Goal: Task Accomplishment & Management: Complete application form

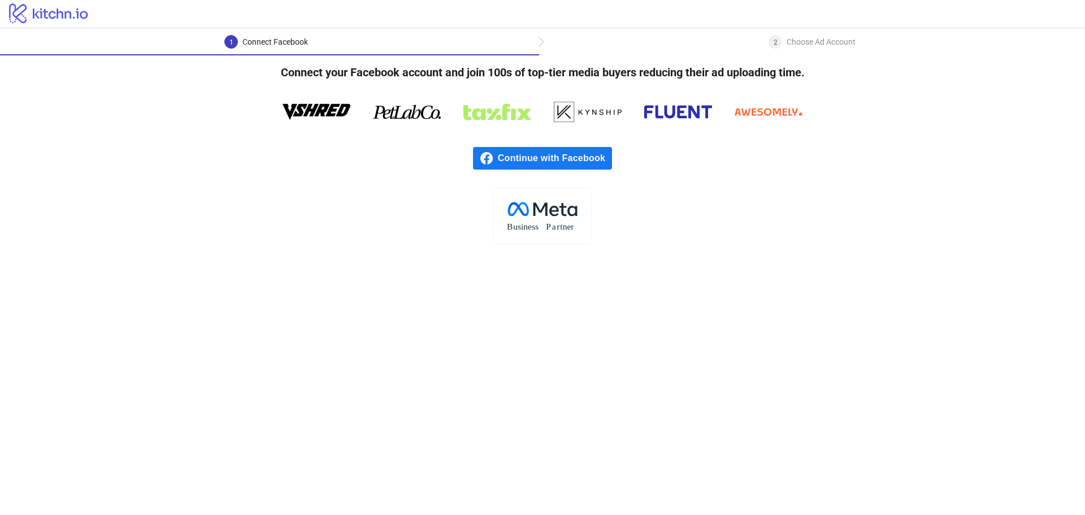
click at [509, 159] on span "Continue with Facebook" at bounding box center [555, 158] width 114 height 23
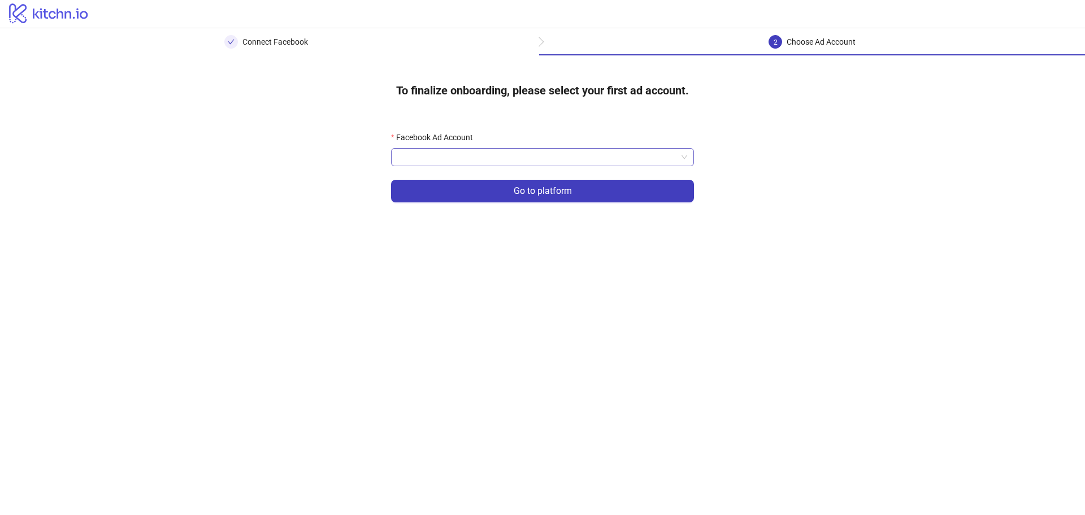
click at [460, 158] on input "Facebook Ad Account" at bounding box center [537, 157] width 279 height 17
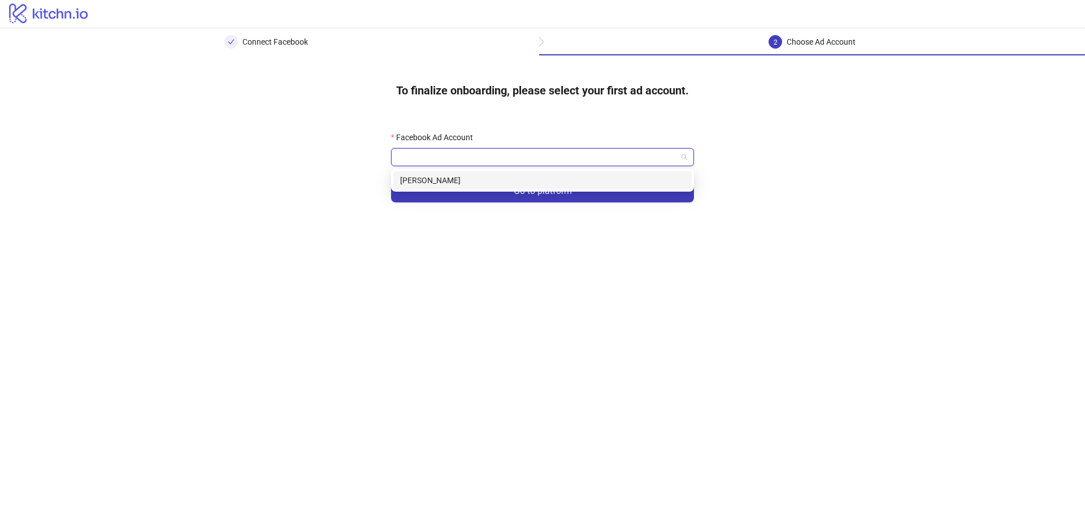
click at [455, 180] on div "[PERSON_NAME]" at bounding box center [542, 180] width 285 height 12
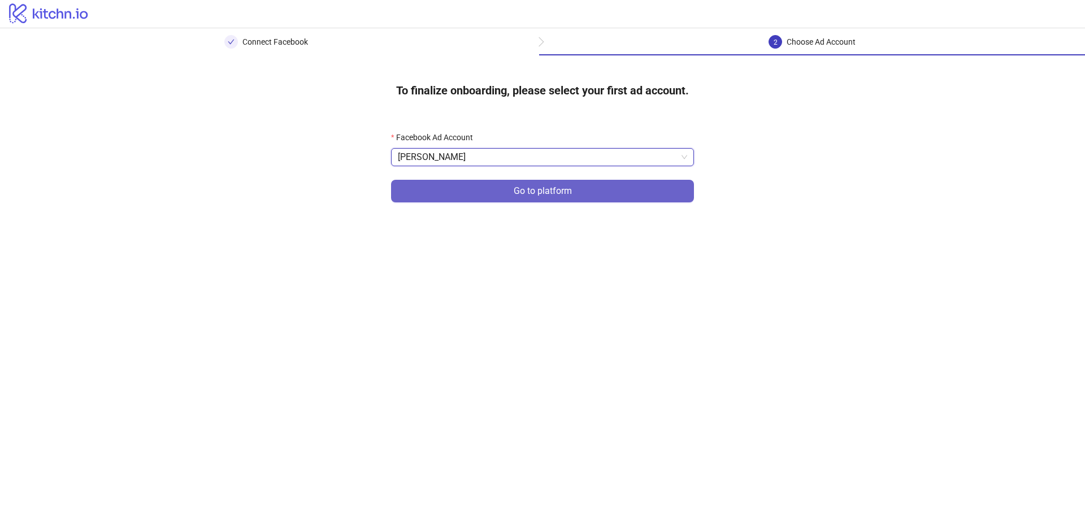
click at [528, 198] on button "Go to platform" at bounding box center [542, 191] width 303 height 23
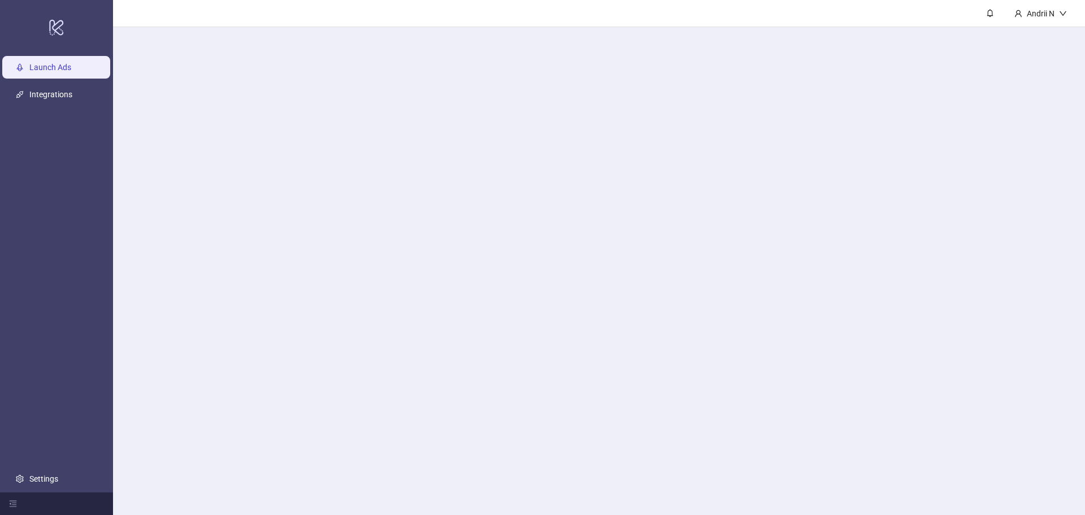
click at [481, 162] on main "Andrii N" at bounding box center [599, 257] width 972 height 515
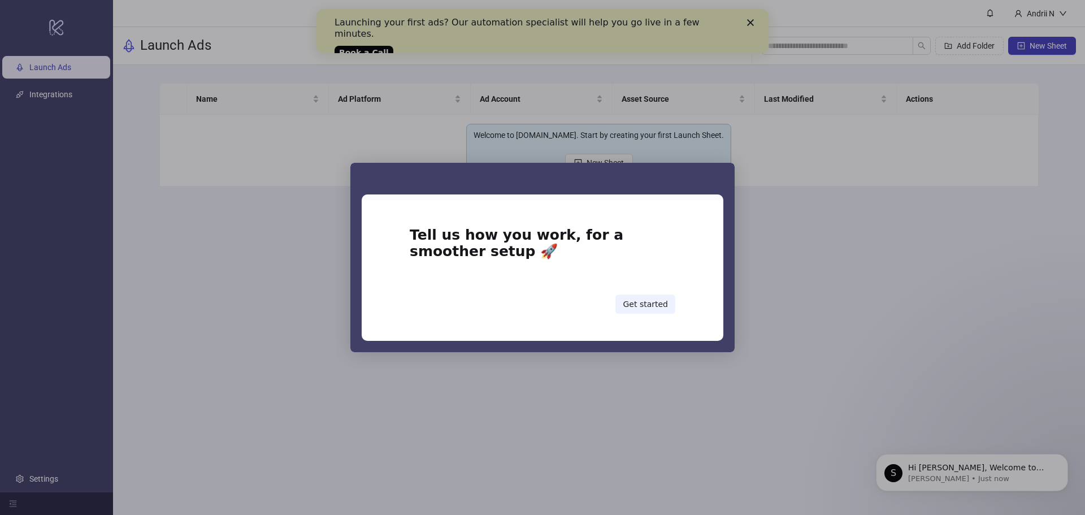
drag, startPoint x: 731, startPoint y: 253, endPoint x: 670, endPoint y: 292, distance: 72.3
click at [731, 253] on div "Tell us how you work, for a smoother setup 🚀 Get started" at bounding box center [542, 273] width 384 height 158
click at [662, 296] on button "Get started" at bounding box center [645, 303] width 60 height 19
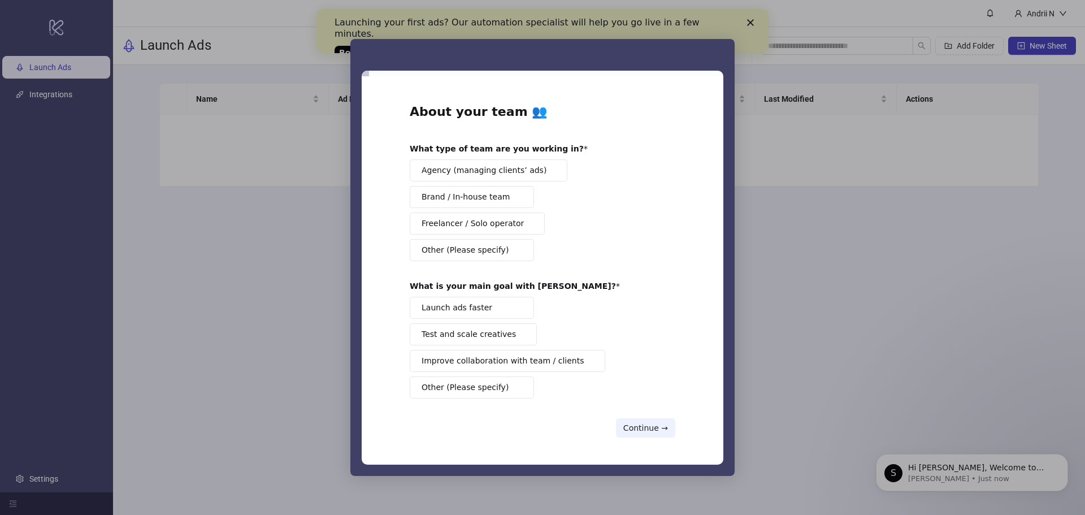
click at [644, 303] on div "Launch ads faster Test and scale creatives Improve collaboration with team / cl…" at bounding box center [543, 348] width 266 height 102
click at [756, 24] on div "Intercom messenger" at bounding box center [542, 257] width 1085 height 515
click at [639, 437] on button "Continue →" at bounding box center [645, 427] width 59 height 19
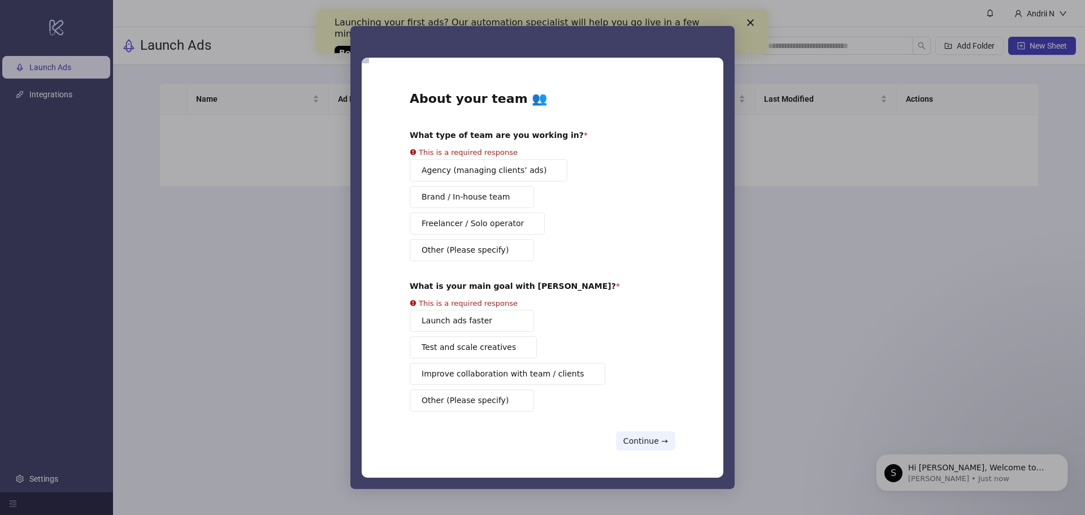
click at [484, 166] on span "Agency (managing clients’ ads)" at bounding box center [484, 170] width 125 height 12
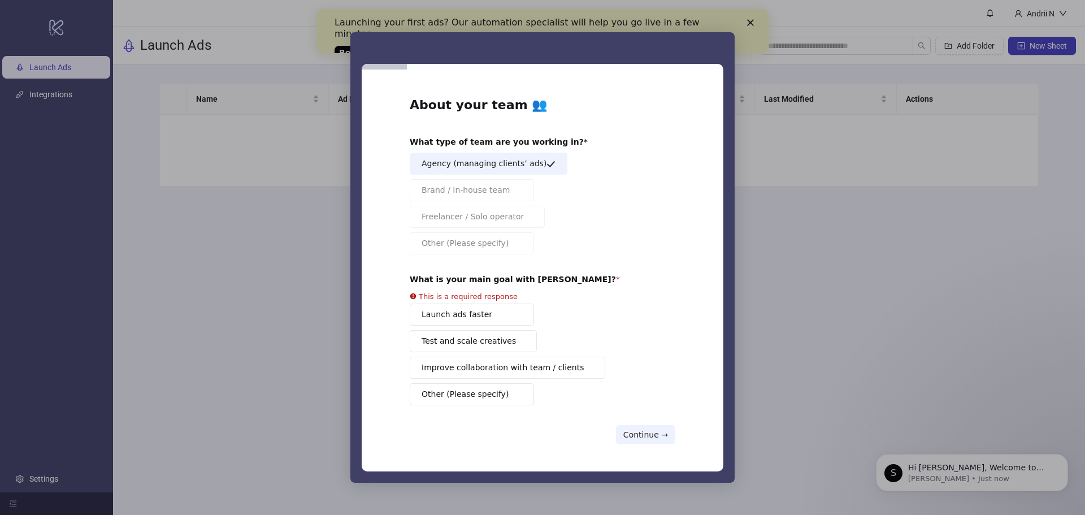
click at [466, 319] on div "Launch ads faster Test and scale creatives Improve collaboration with team / cl…" at bounding box center [543, 354] width 266 height 102
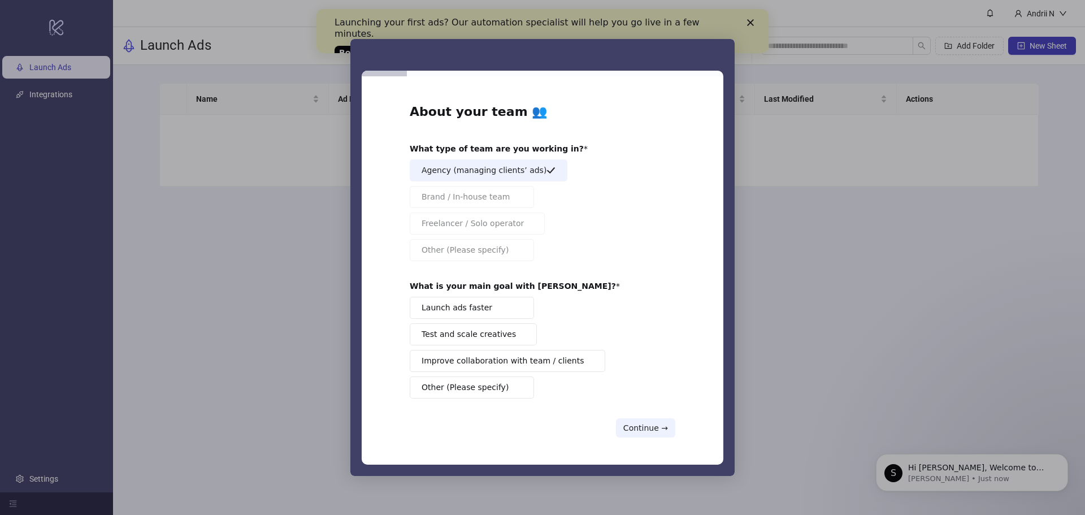
click at [492, 309] on button "Launch ads faster" at bounding box center [472, 308] width 124 height 22
click at [653, 434] on button "Continue →" at bounding box center [645, 427] width 59 height 19
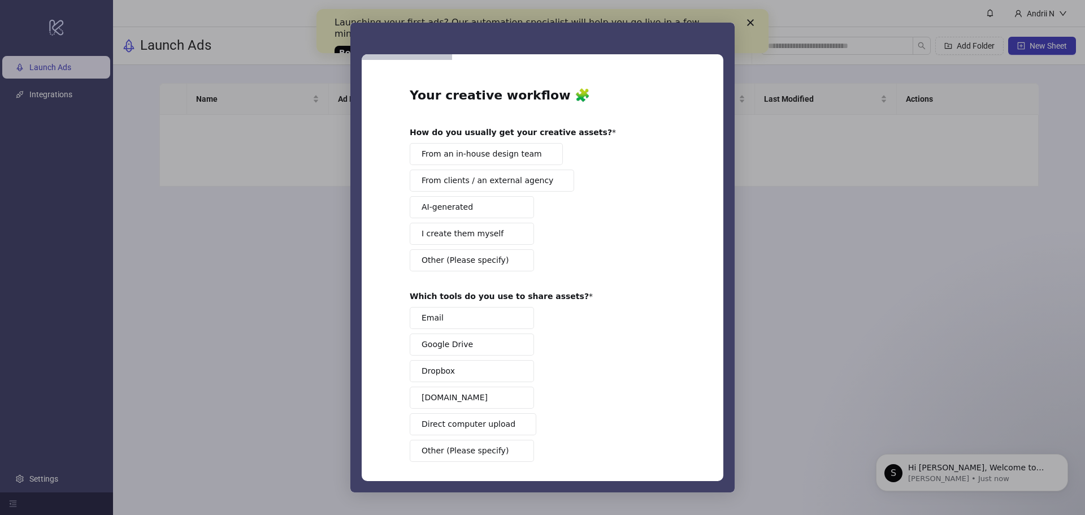
click at [442, 235] on span "I create them myself" at bounding box center [463, 234] width 82 height 12
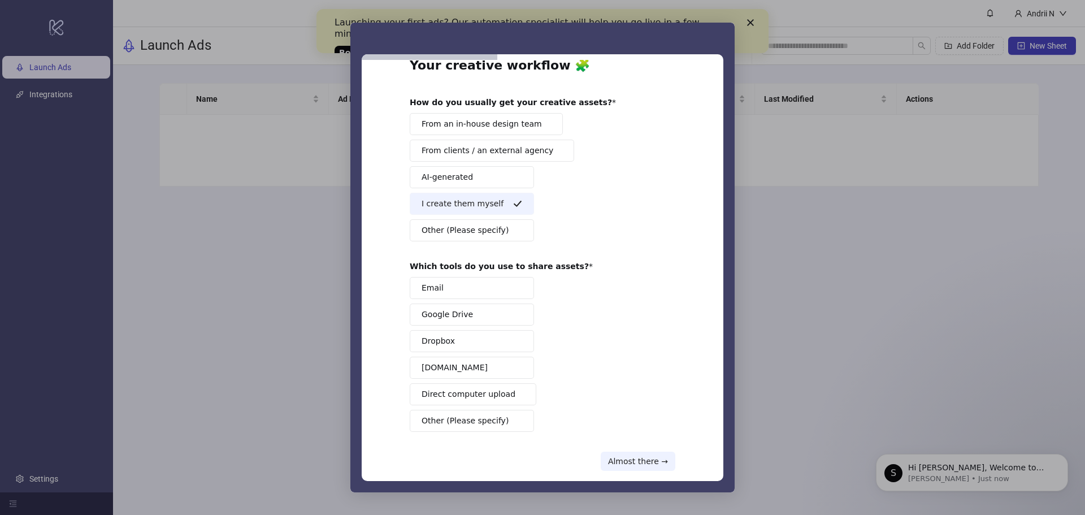
scroll to position [47, 0]
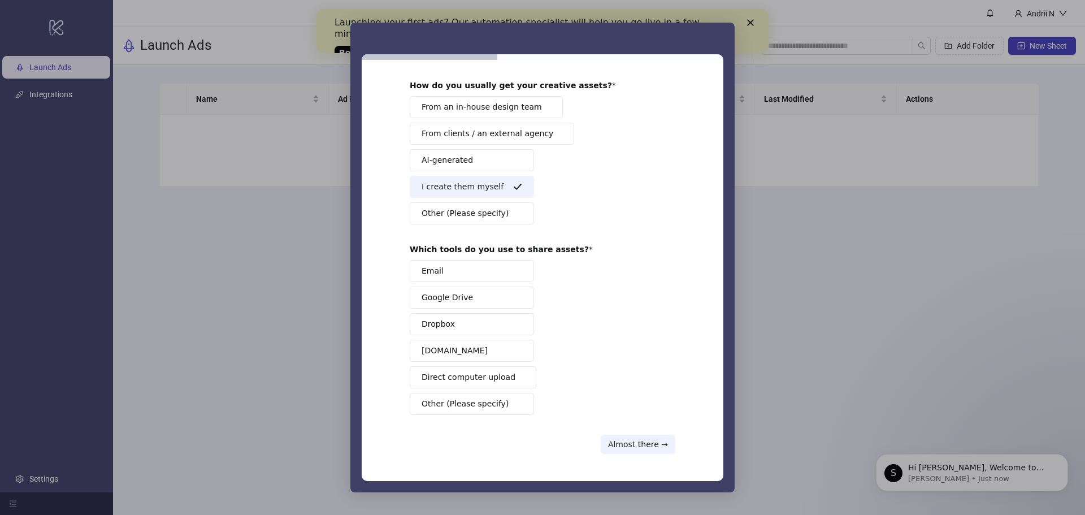
click at [435, 264] on button "Email" at bounding box center [472, 271] width 124 height 22
click at [443, 271] on button "Email" at bounding box center [472, 271] width 124 height 22
click at [493, 375] on span "Direct computer upload" at bounding box center [469, 377] width 94 height 12
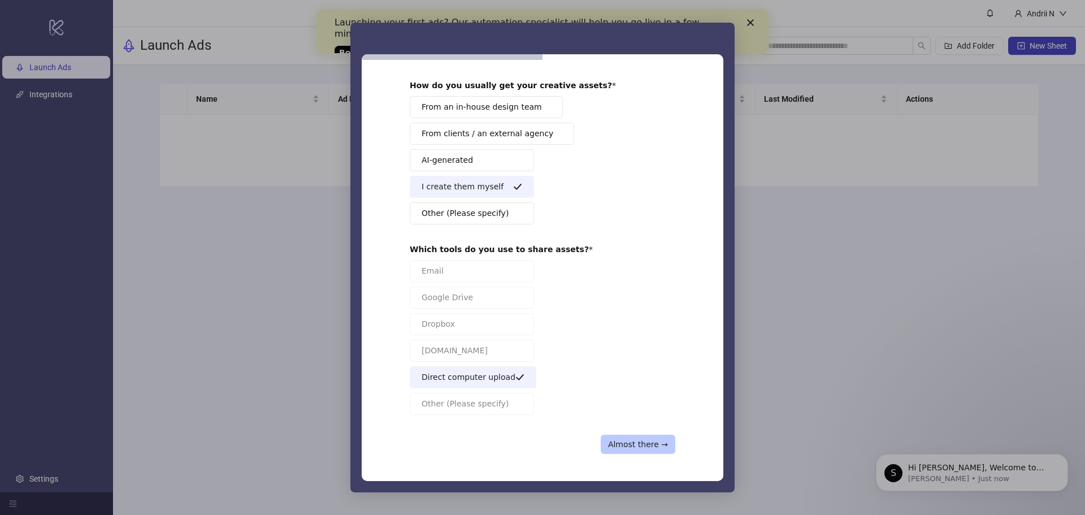
click at [631, 446] on button "Almost there →" at bounding box center [638, 444] width 75 height 19
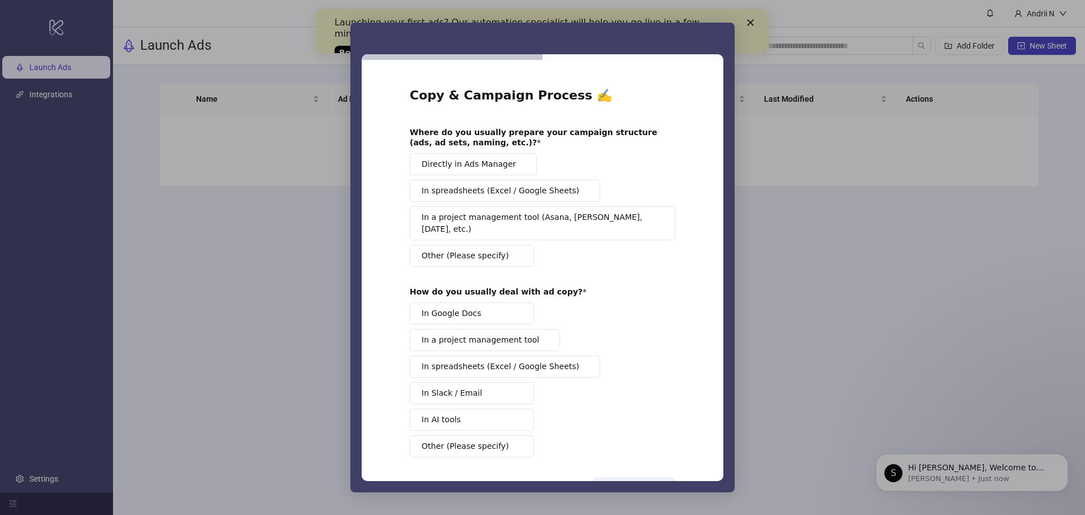
click at [463, 167] on span "Directly in Ads Manager" at bounding box center [469, 164] width 94 height 12
click at [453, 334] on span "In a project management tool" at bounding box center [481, 340] width 118 height 12
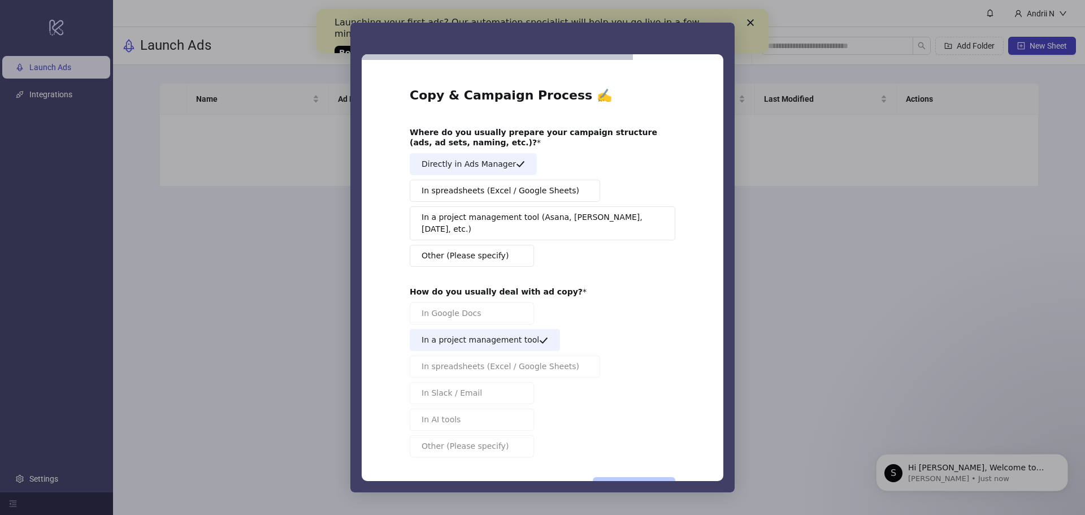
click at [628, 477] on button "One more step →" at bounding box center [634, 486] width 83 height 19
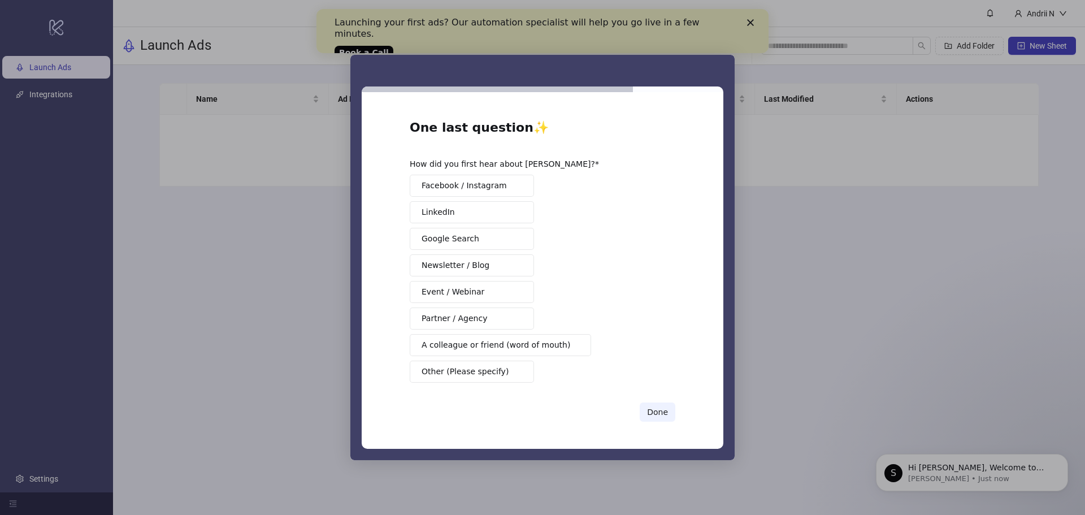
click at [439, 245] on button "Google Search" at bounding box center [472, 239] width 124 height 22
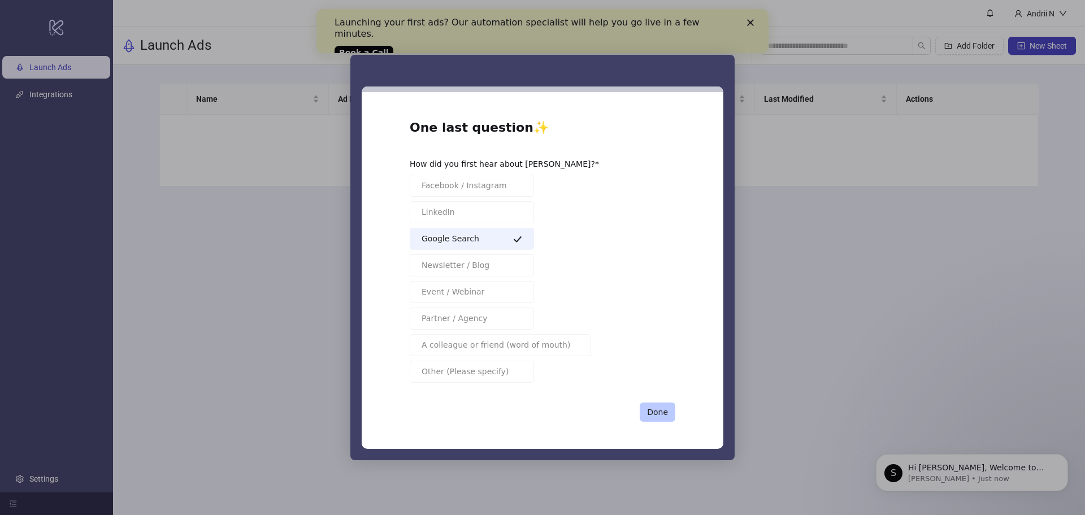
click at [668, 411] on button "Done" at bounding box center [658, 411] width 36 height 19
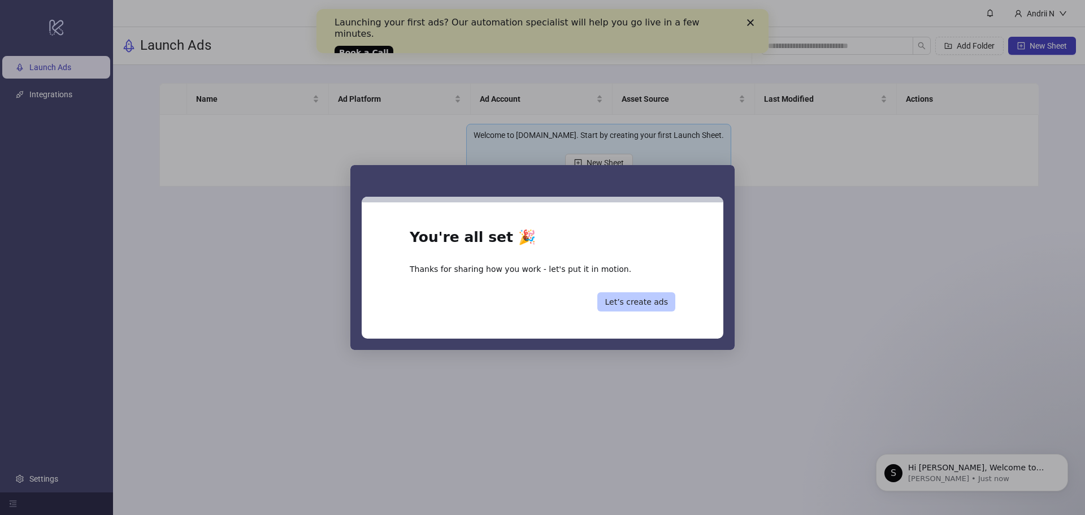
click at [648, 298] on button "Let’s create ads" at bounding box center [636, 301] width 78 height 19
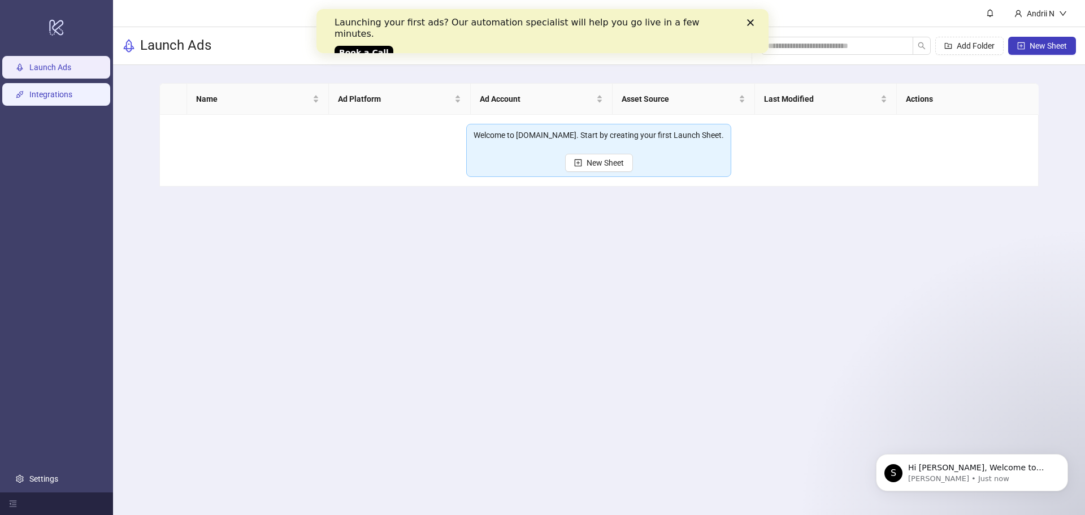
click at [45, 90] on link "Integrations" at bounding box center [50, 94] width 43 height 9
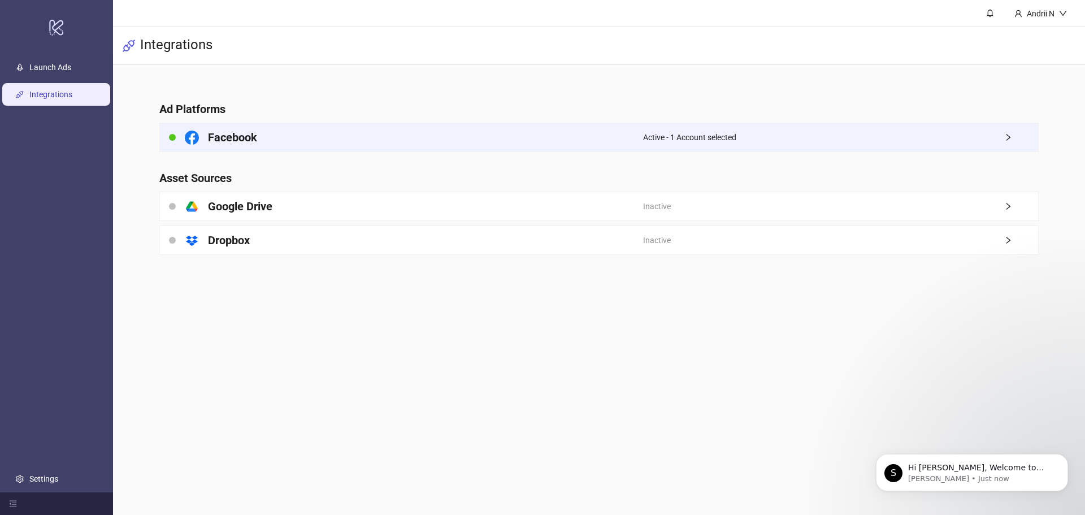
click at [1012, 133] on icon "right" at bounding box center [1008, 137] width 8 height 8
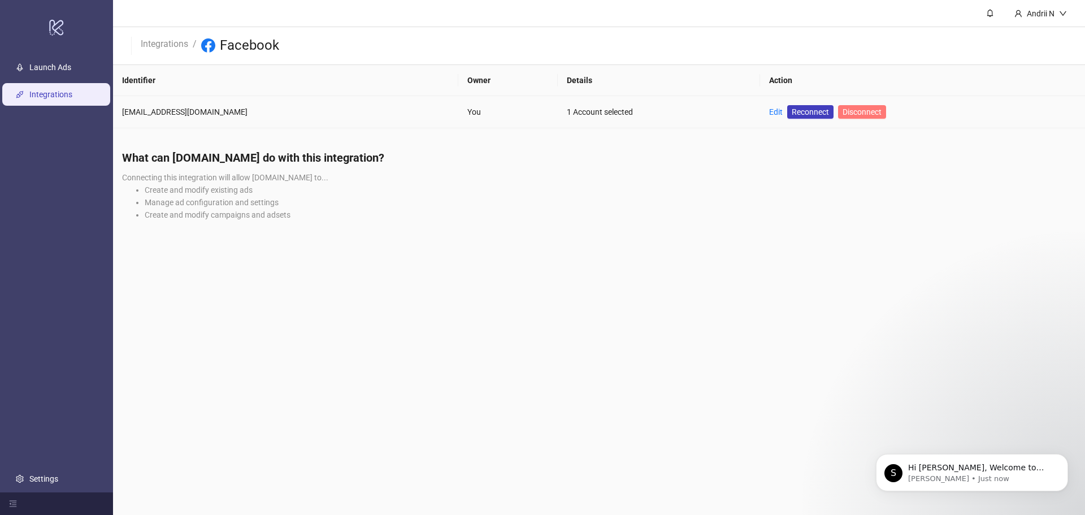
click at [843, 112] on span "Disconnect" at bounding box center [862, 111] width 39 height 9
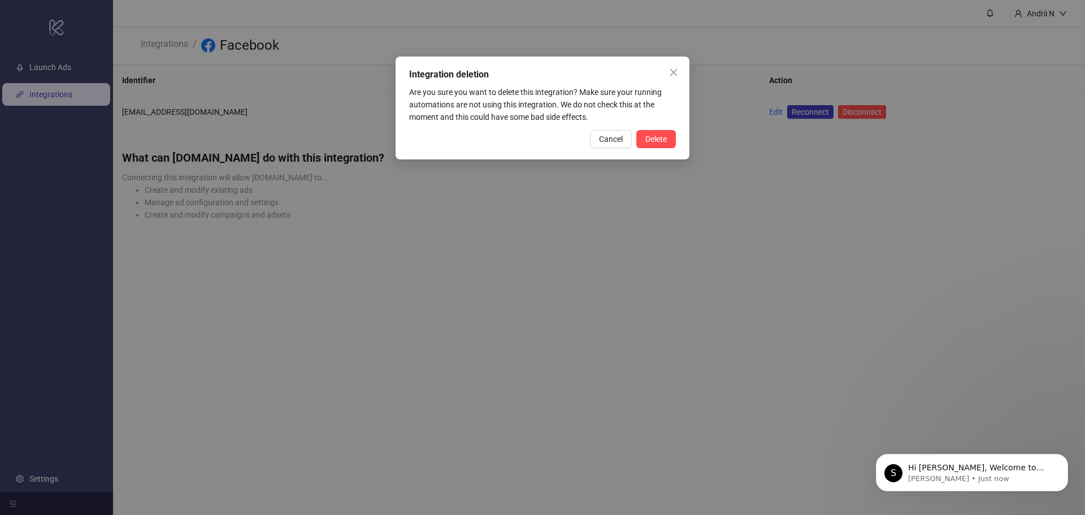
click at [645, 140] on span "Delete" at bounding box center [655, 139] width 21 height 9
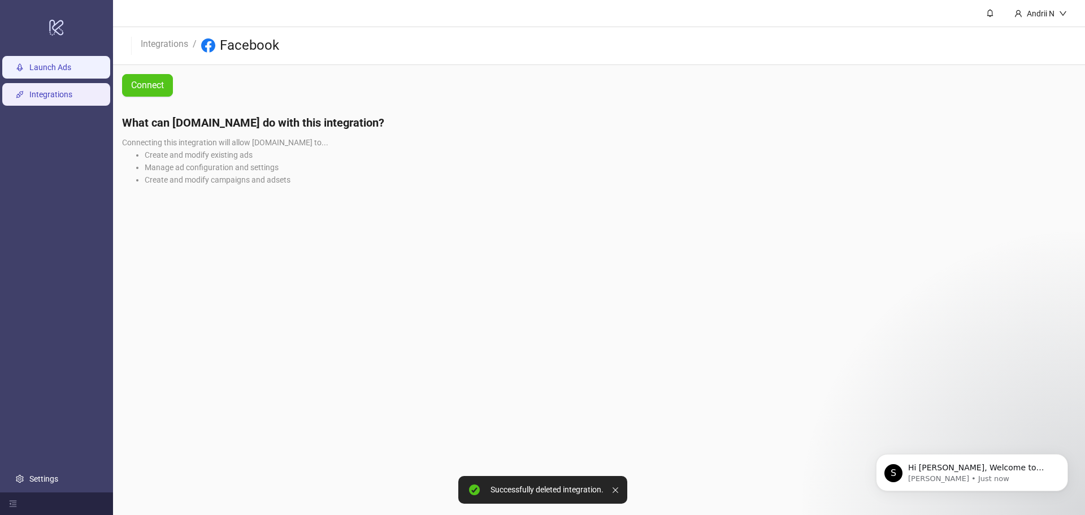
click at [59, 63] on link "Launch Ads" at bounding box center [50, 67] width 42 height 9
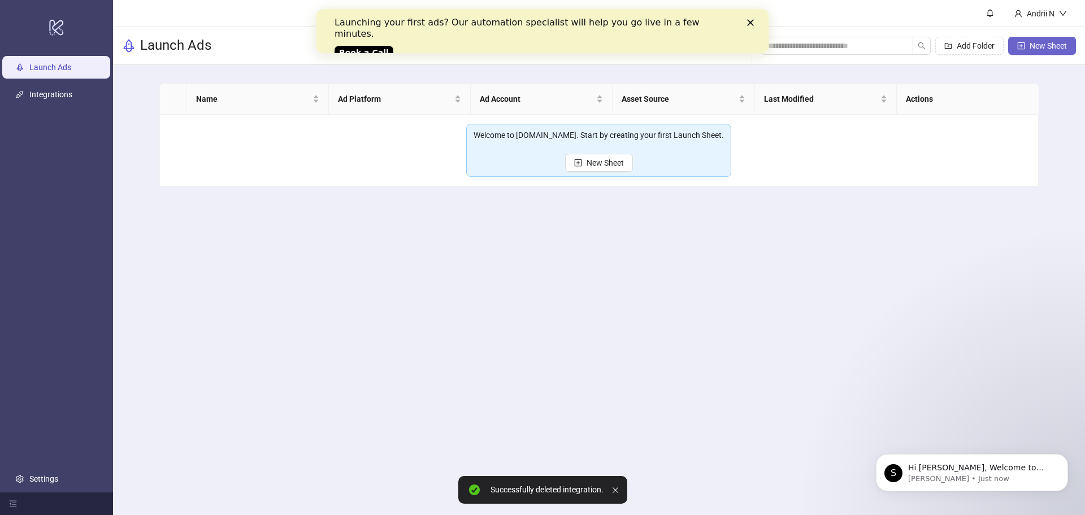
click at [1059, 45] on span "New Sheet" at bounding box center [1048, 45] width 37 height 9
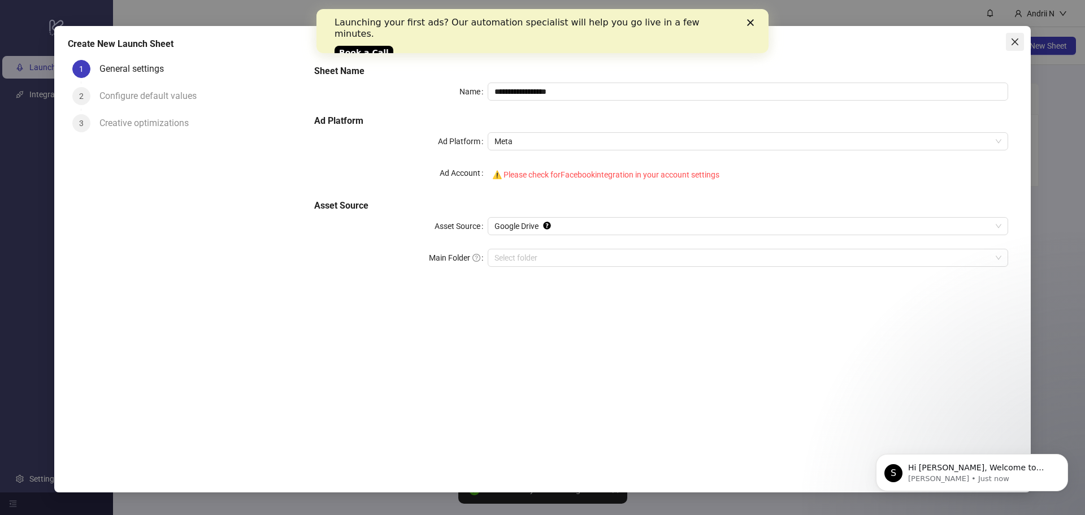
click at [1012, 41] on icon "close" at bounding box center [1014, 41] width 9 height 9
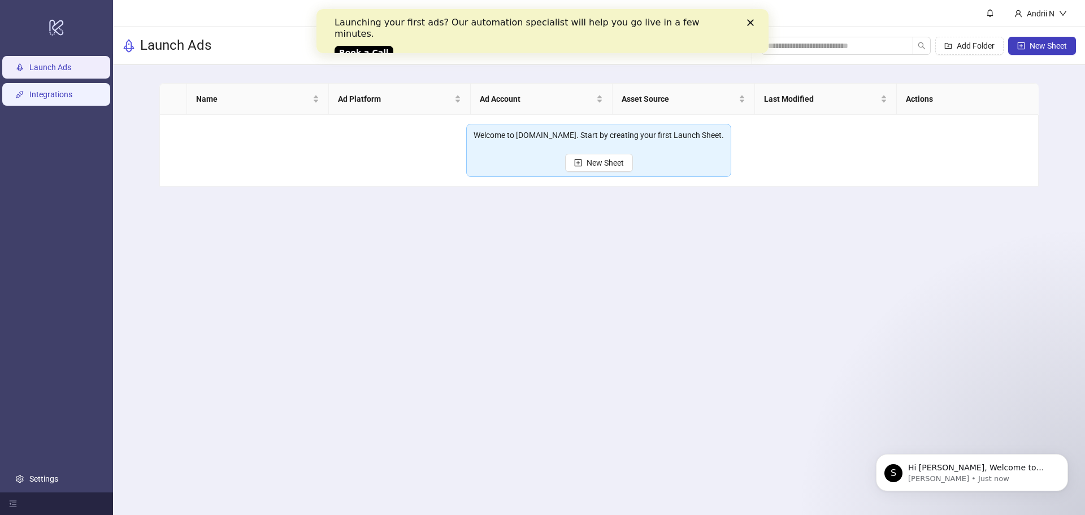
click at [46, 90] on link "Integrations" at bounding box center [50, 94] width 43 height 9
